Goal: Communication & Community: Answer question/provide support

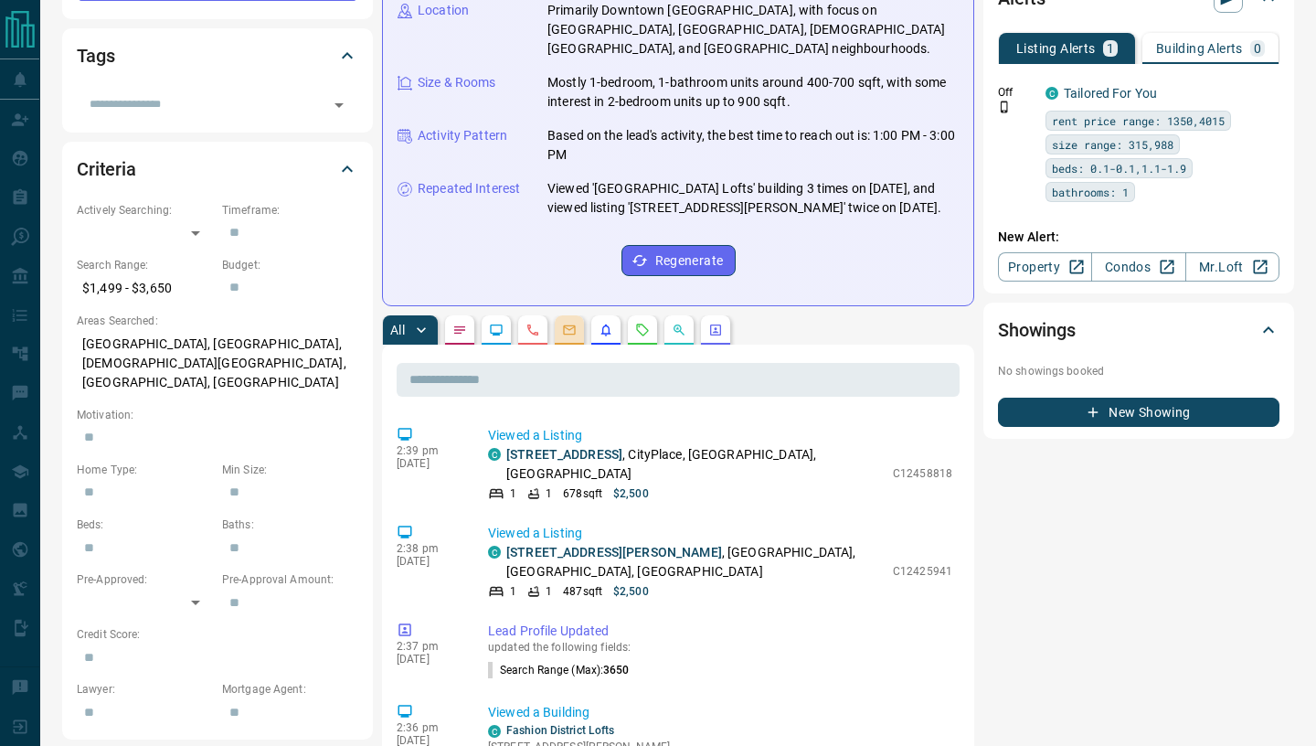
click at [584, 315] on button "button" at bounding box center [569, 329] width 29 height 29
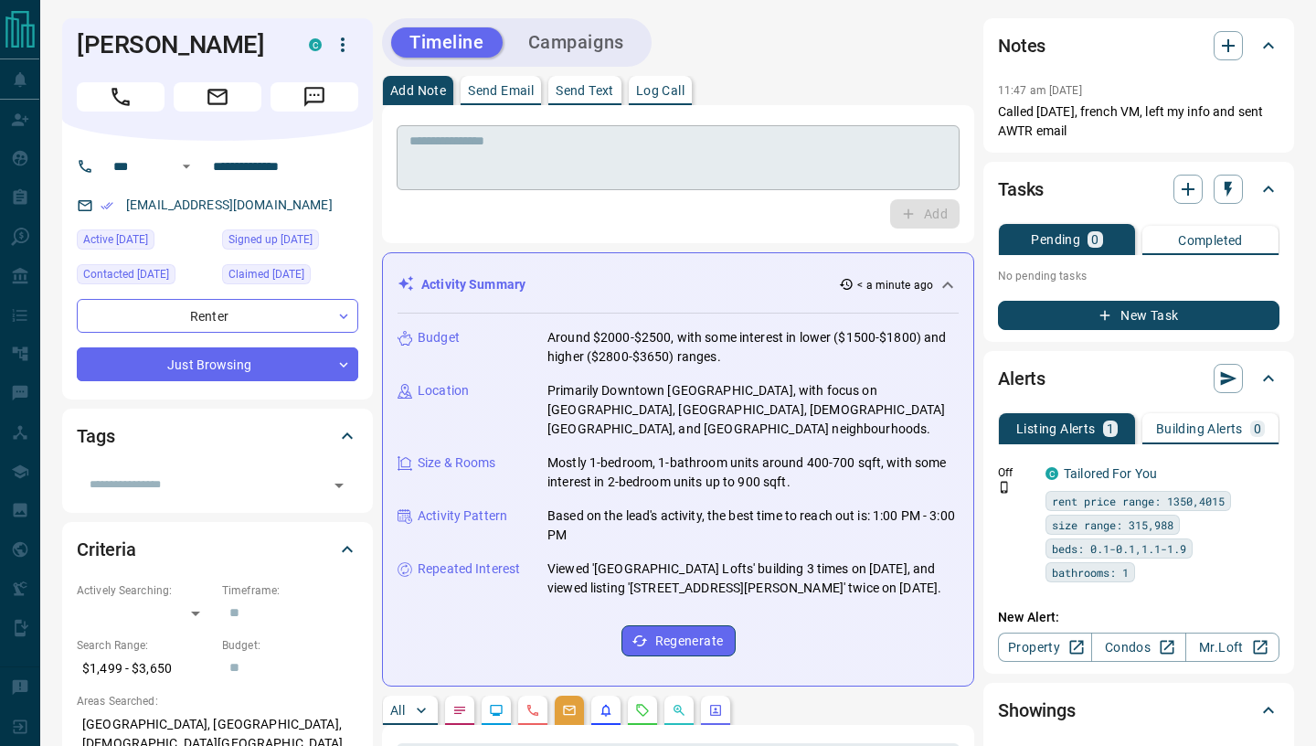
click at [523, 173] on textarea at bounding box center [677, 157] width 537 height 49
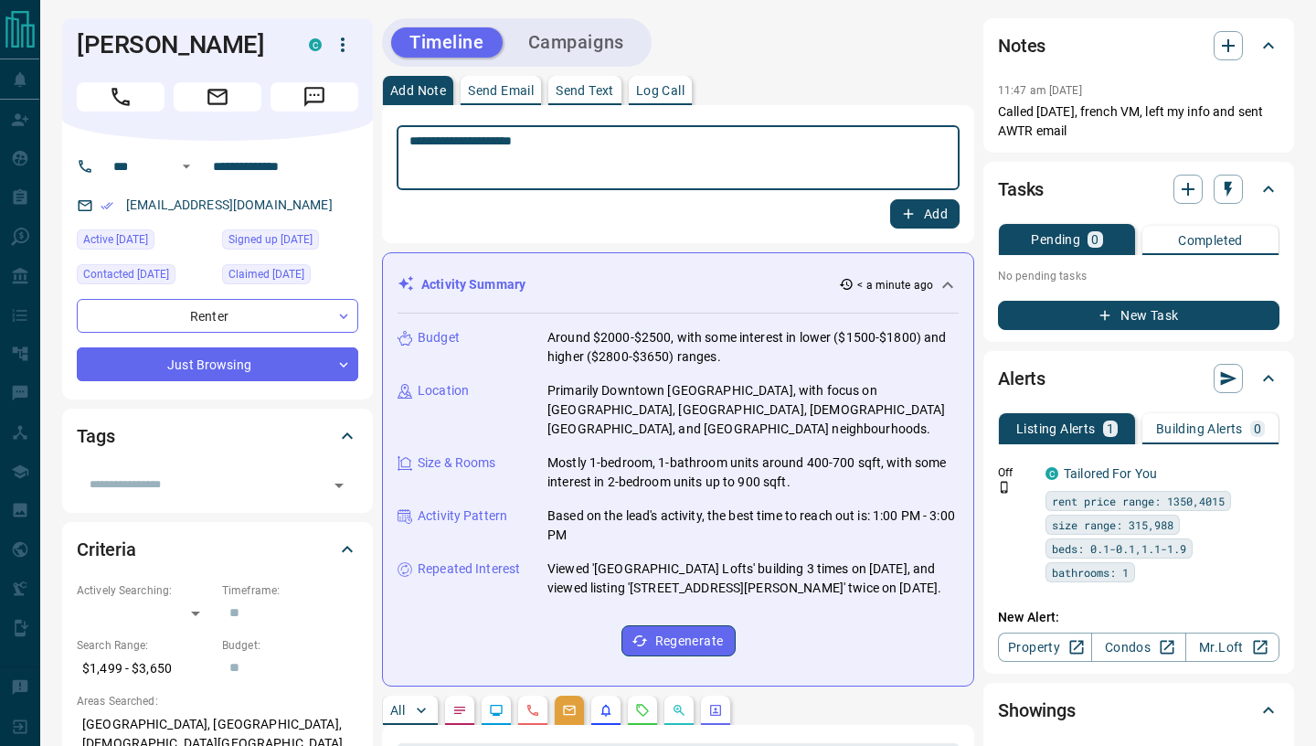
type textarea "**********"
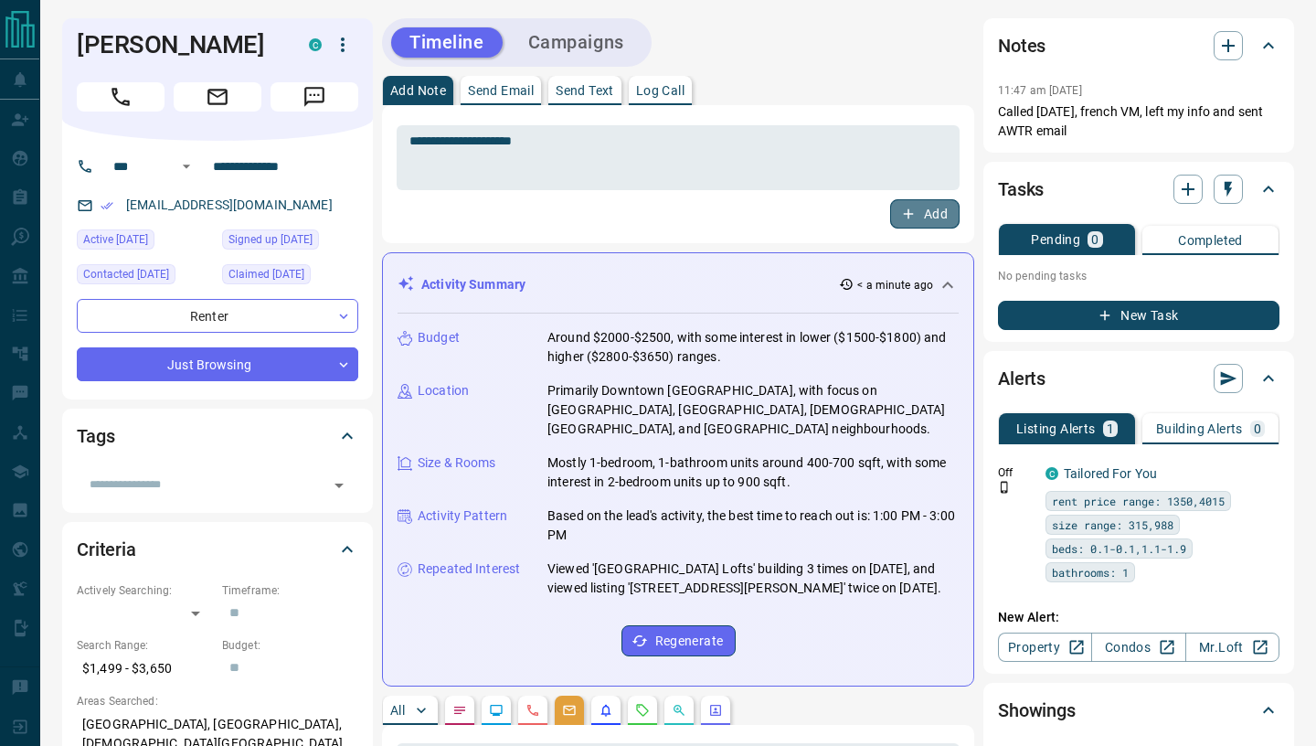
click at [920, 223] on button "Add" at bounding box center [924, 213] width 69 height 29
click at [503, 92] on p "Send Email" at bounding box center [501, 90] width 66 height 13
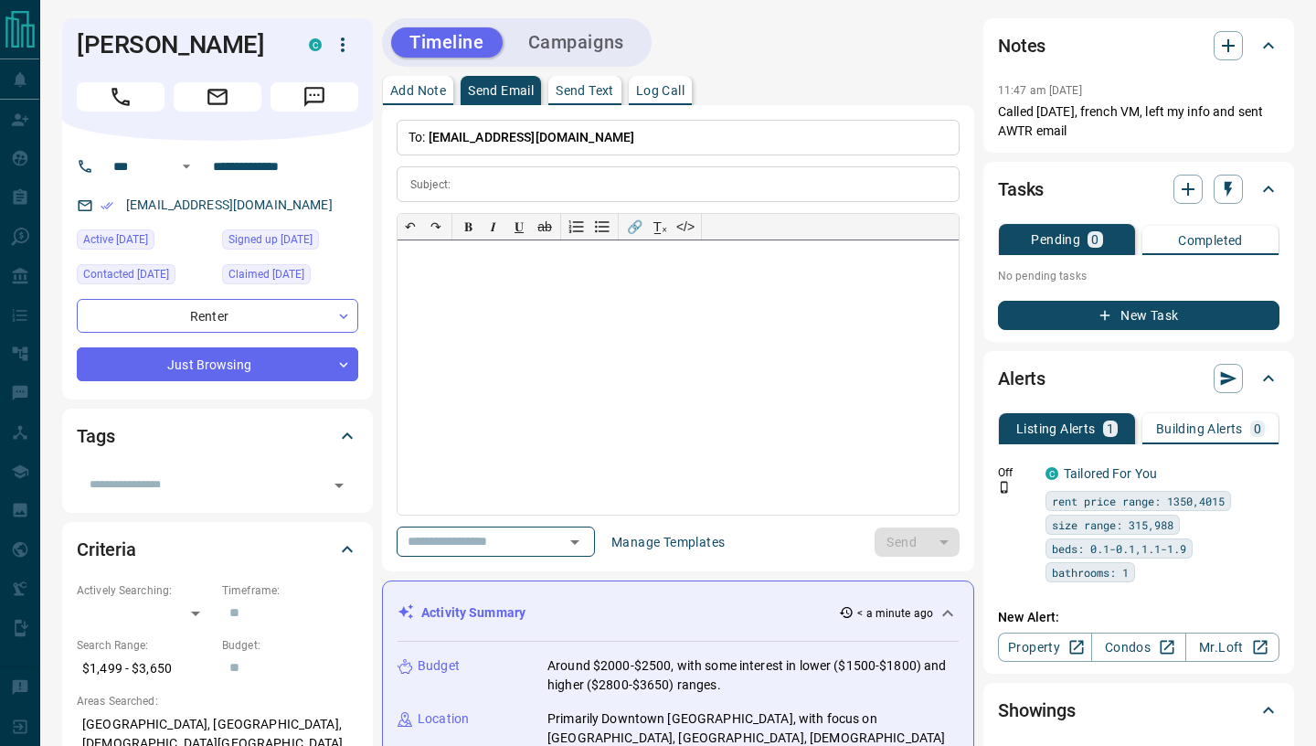
click at [540, 354] on div at bounding box center [677, 377] width 561 height 274
paste div
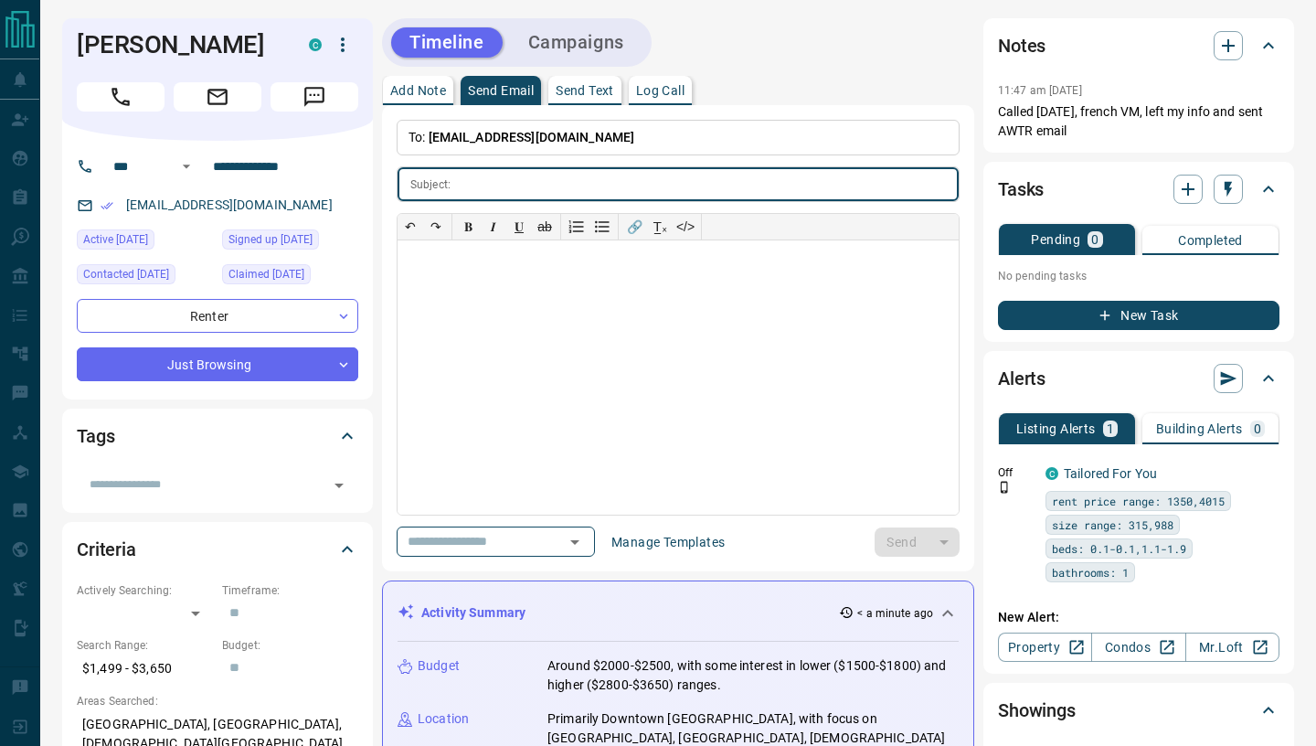
click at [494, 179] on input "text" at bounding box center [708, 184] width 501 height 34
paste input "**********"
type input "**********"
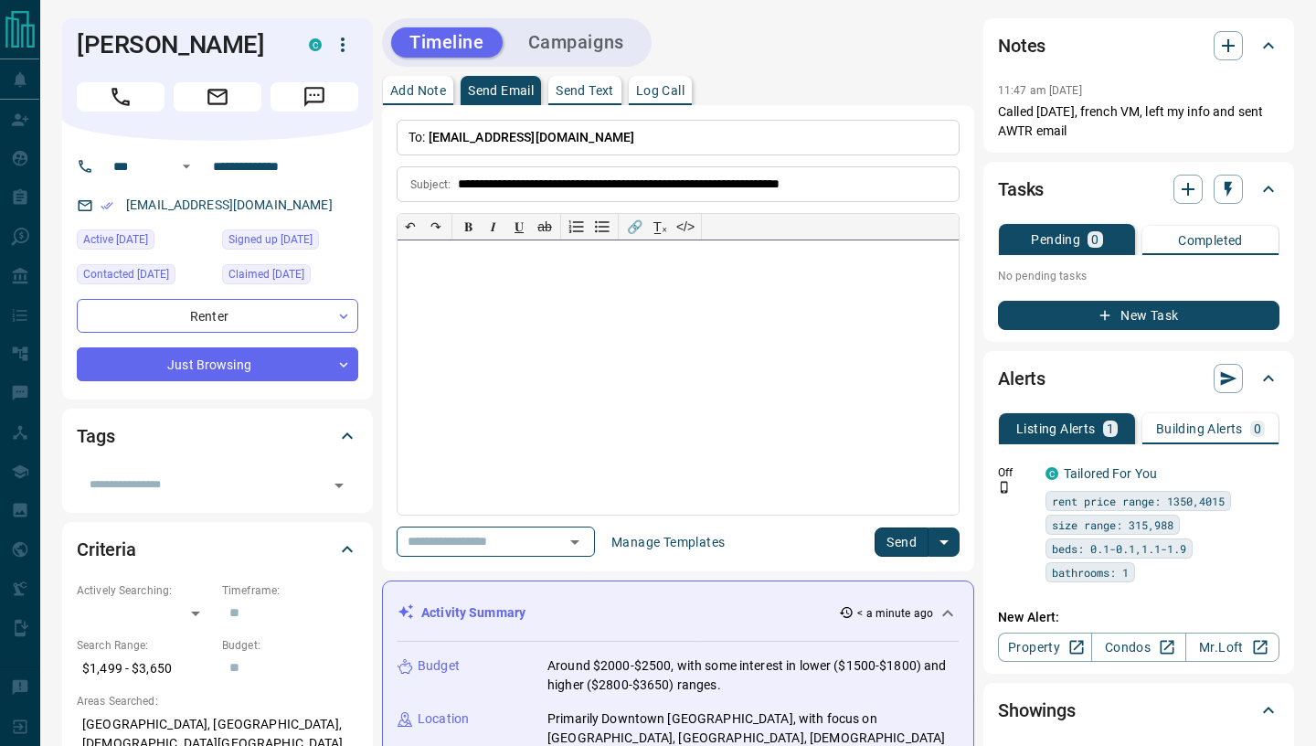
click at [545, 331] on div at bounding box center [677, 377] width 561 height 274
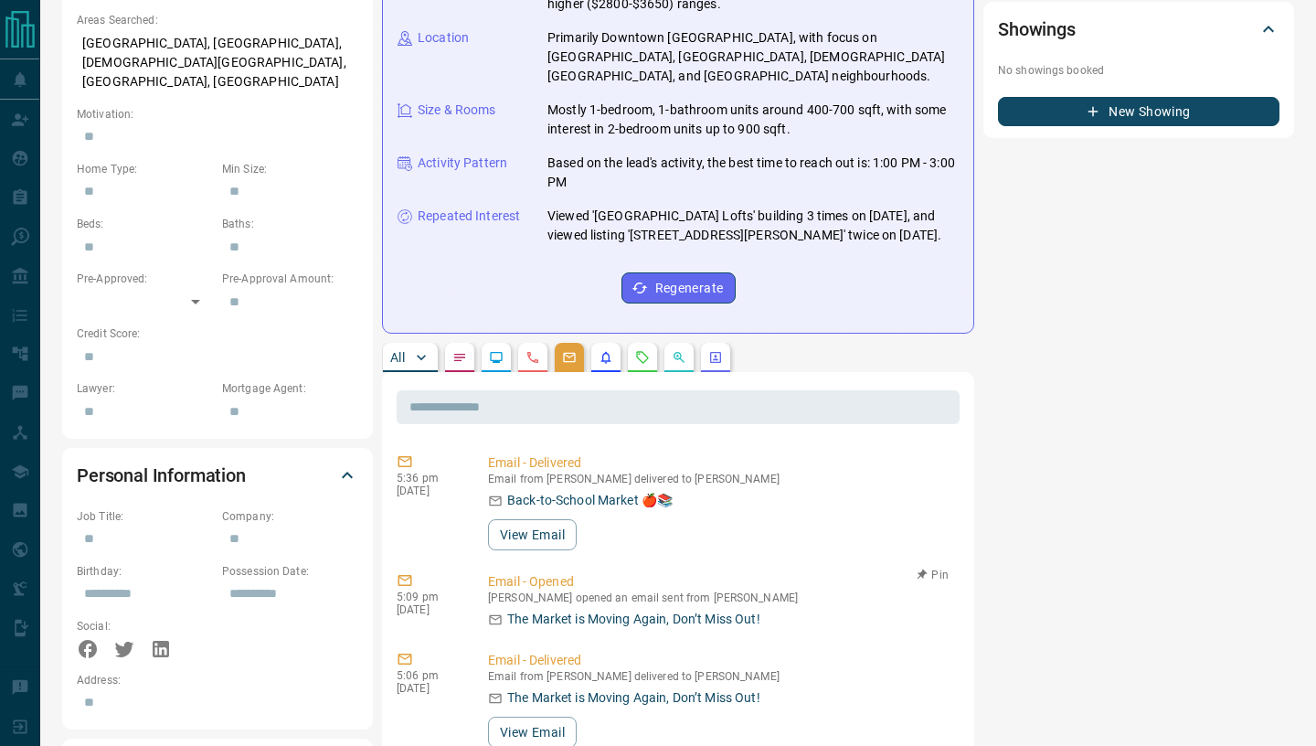
scroll to position [696, 0]
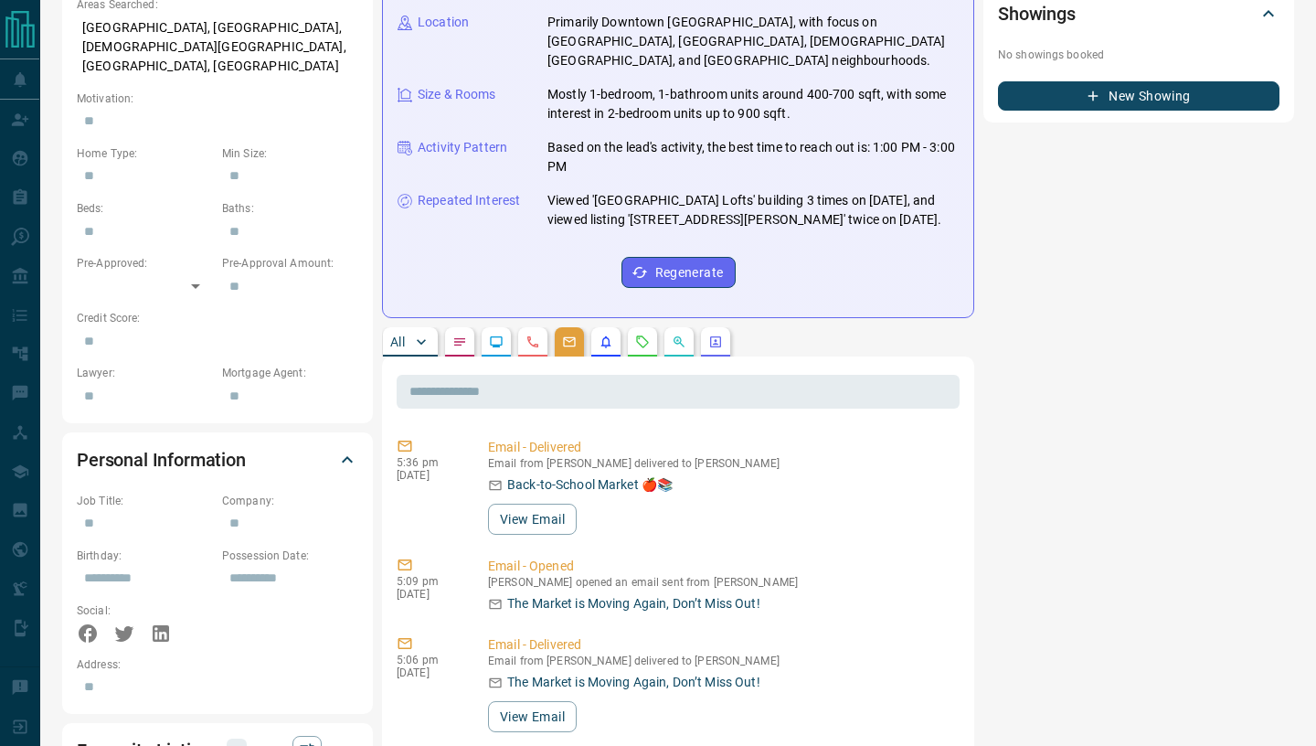
drag, startPoint x: 405, startPoint y: 330, endPoint x: 408, endPoint y: 341, distance: 11.6
click at [405, 335] on p "All" at bounding box center [397, 341] width 15 height 13
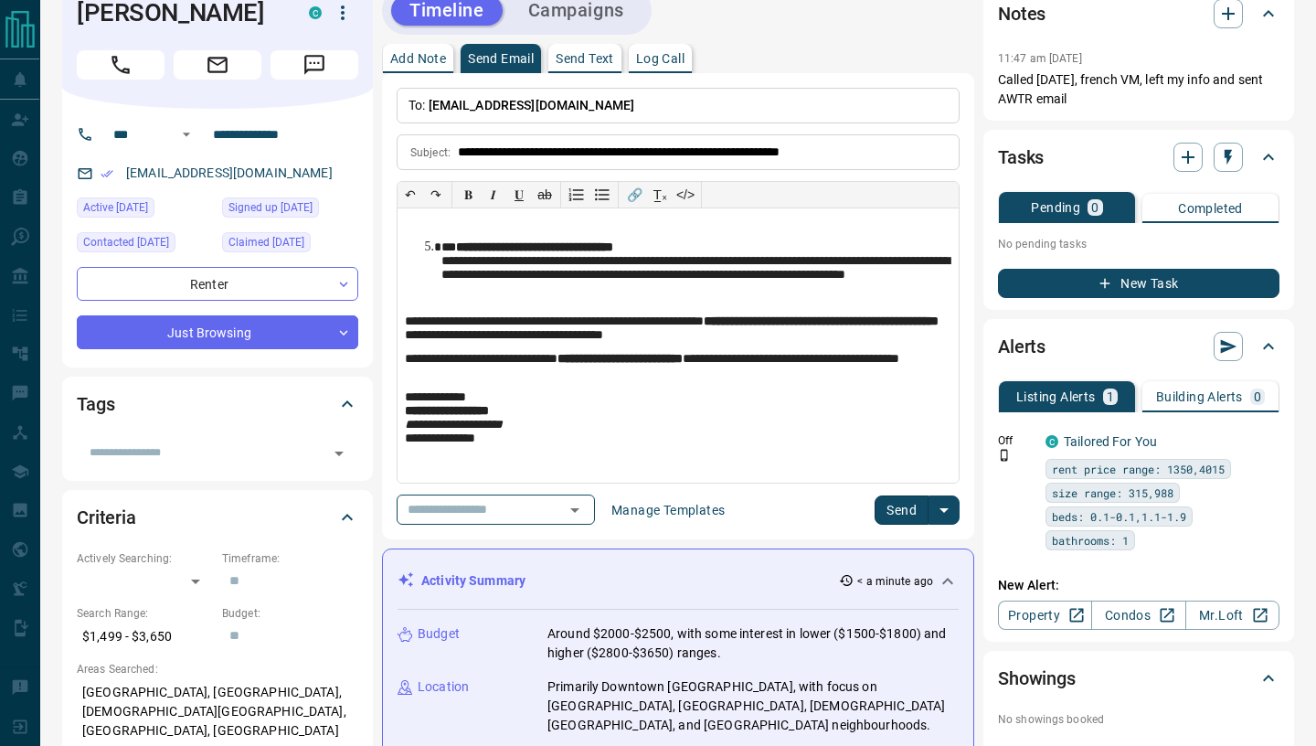
scroll to position [0, 0]
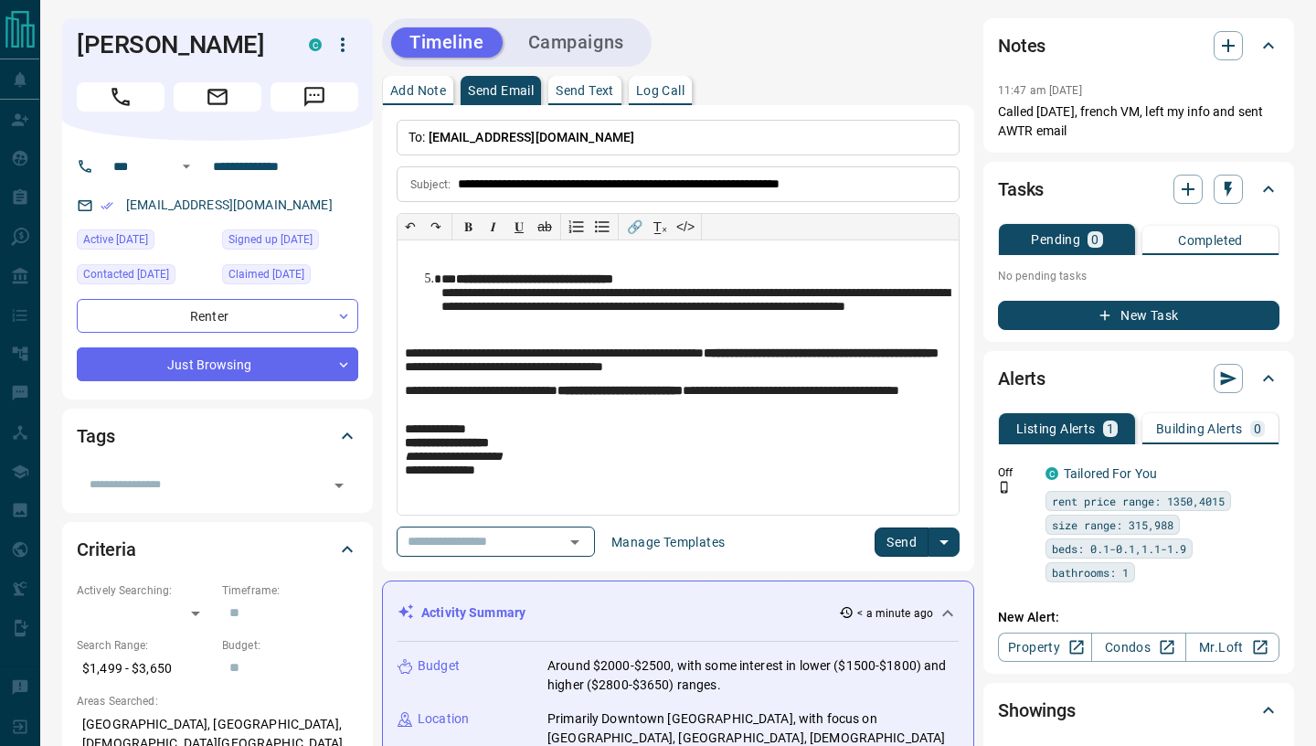
click at [888, 543] on button "Send" at bounding box center [901, 541] width 54 height 29
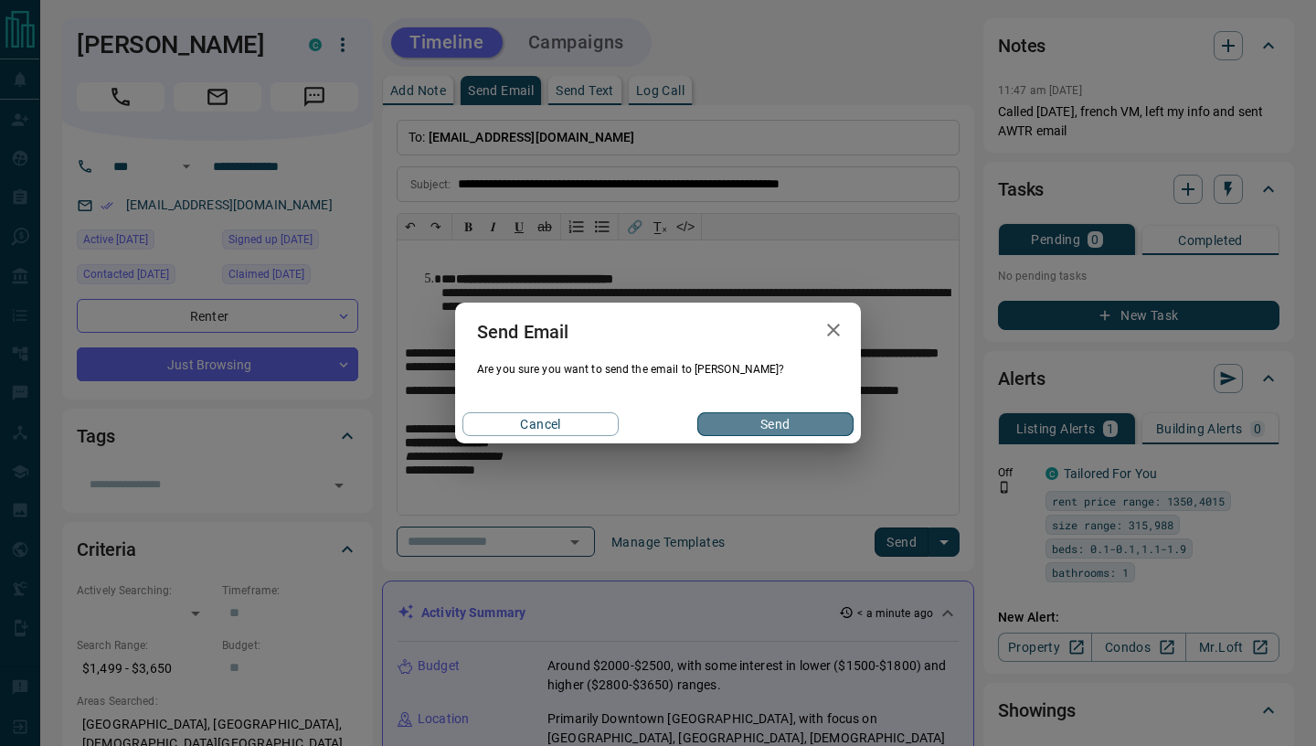
click at [765, 420] on button "Send" at bounding box center [775, 424] width 156 height 24
